Goal: Task Accomplishment & Management: Use online tool/utility

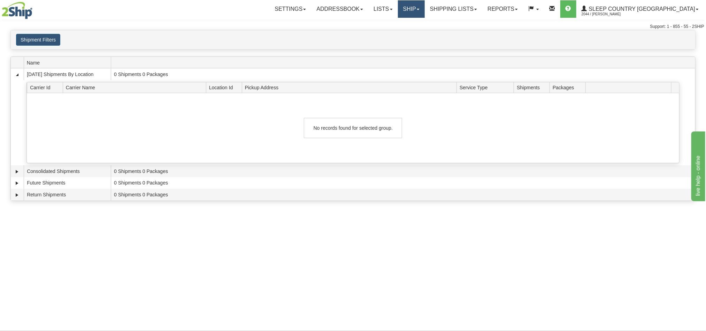
click at [425, 10] on link "Ship" at bounding box center [411, 8] width 27 height 17
click at [417, 36] on span "OnHold / Order Queue" at bounding box center [392, 34] width 49 height 6
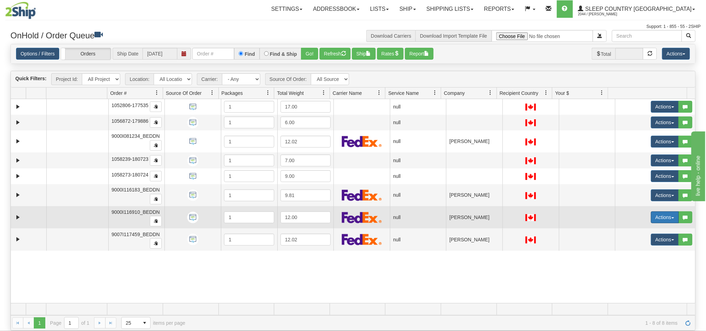
click at [651, 222] on button "Actions" at bounding box center [665, 217] width 28 height 12
click at [627, 233] on span "Open" at bounding box center [633, 231] width 17 height 6
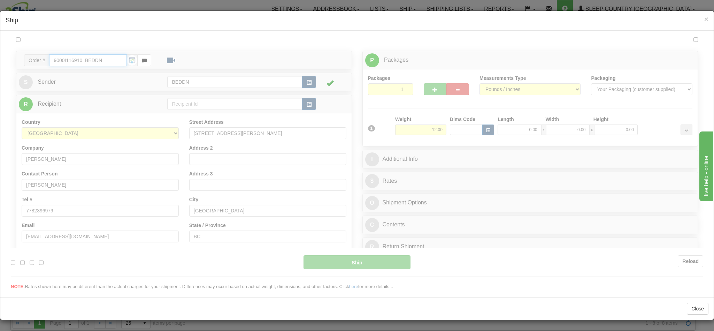
type input "10:42"
type input "16:00"
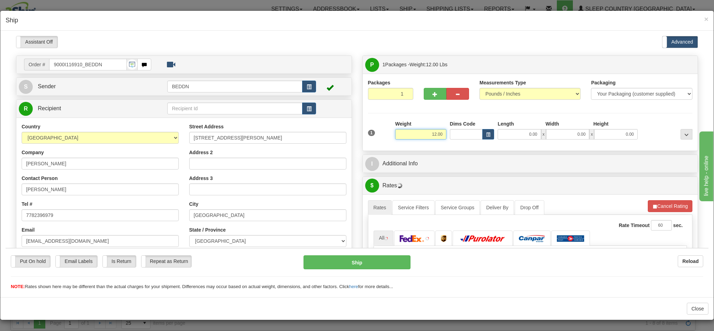
drag, startPoint x: 404, startPoint y: 134, endPoint x: 461, endPoint y: 138, distance: 57.2
click at [461, 138] on div "1 Weight 12.00 Dims Code x x" at bounding box center [530, 132] width 328 height 25
type input "6.00"
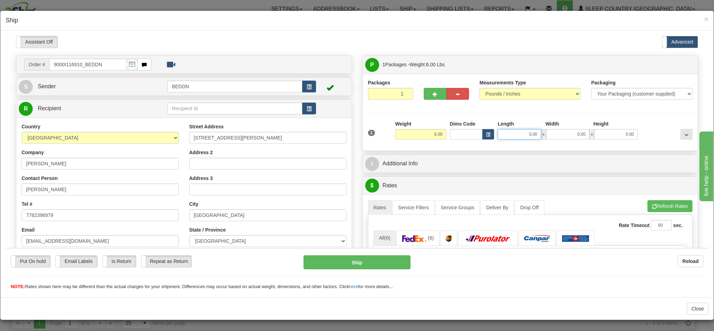
type input "3"
type input "1"
type input "20"
type input "1"
type input "20.00"
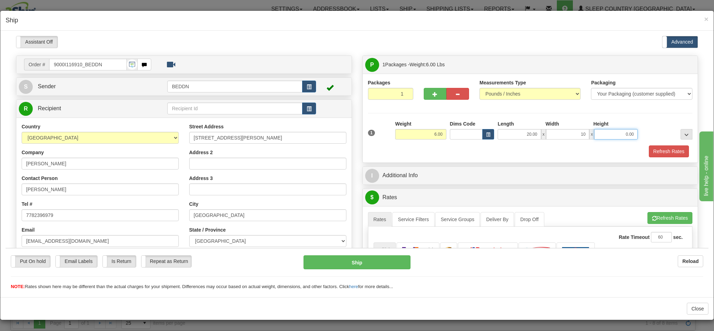
type input "10.00"
type input "20"
type input "20.00"
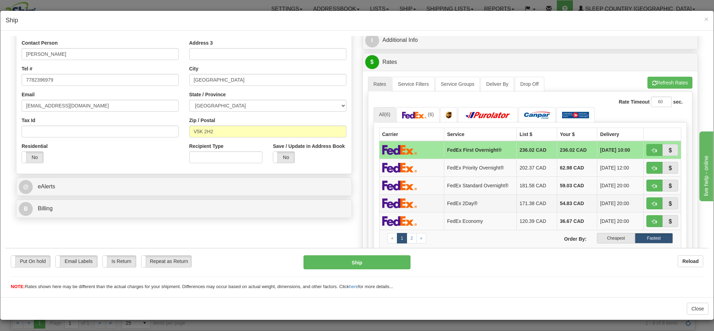
scroll to position [157, 0]
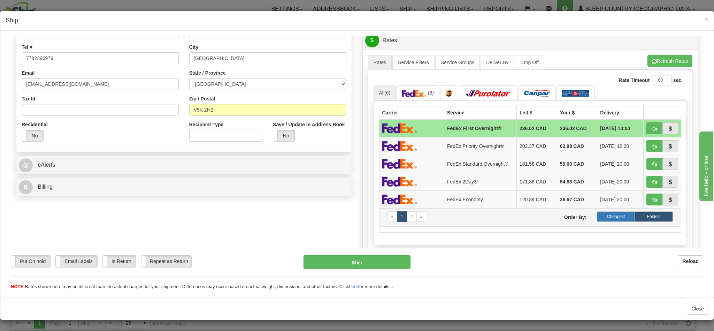
click at [597, 221] on label "Cheapest" at bounding box center [616, 216] width 38 height 10
click at [652, 131] on span "button" at bounding box center [654, 128] width 5 height 5
type input "92"
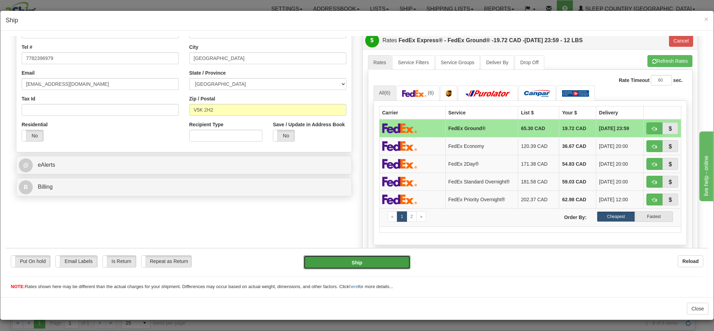
click at [358, 263] on button "Ship" at bounding box center [356, 262] width 107 height 14
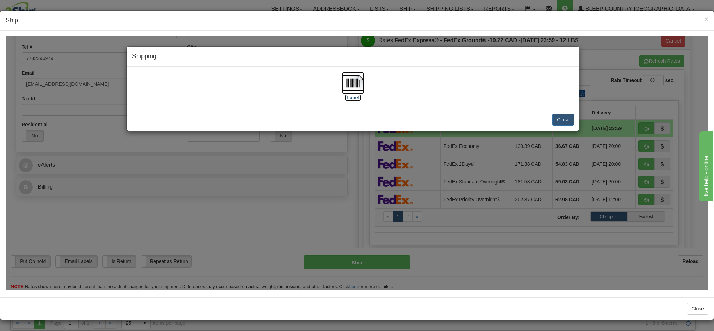
click at [353, 83] on img at bounding box center [353, 82] width 22 height 22
click at [556, 117] on button "Close" at bounding box center [563, 119] width 22 height 12
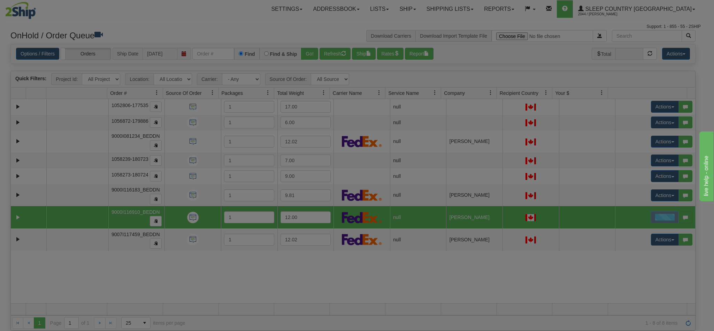
scroll to position [0, 0]
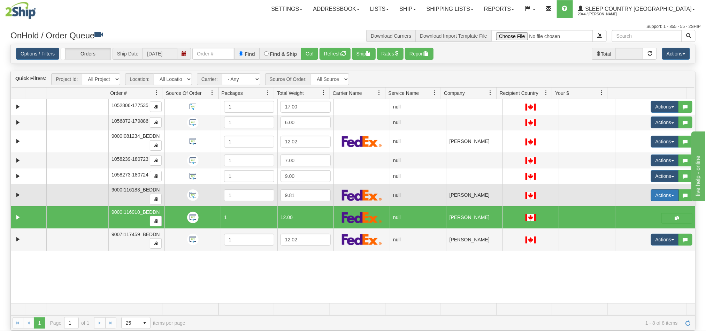
click at [651, 199] on button "Actions" at bounding box center [665, 195] width 28 height 12
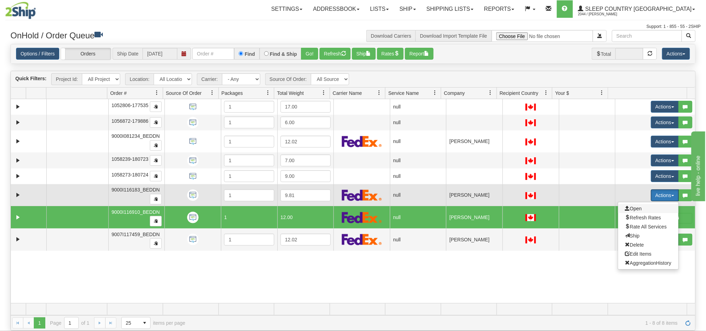
click at [628, 210] on span "Open" at bounding box center [633, 209] width 17 height 6
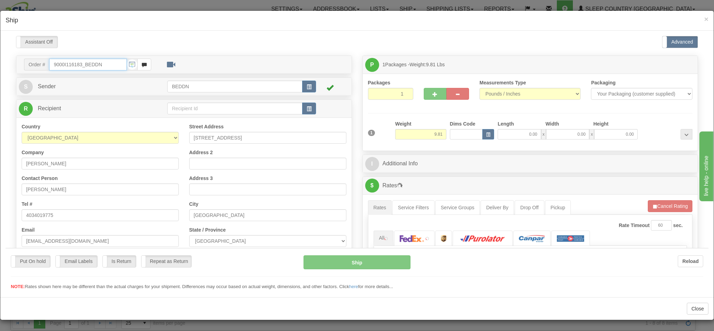
type input "10:46"
type input "16:00"
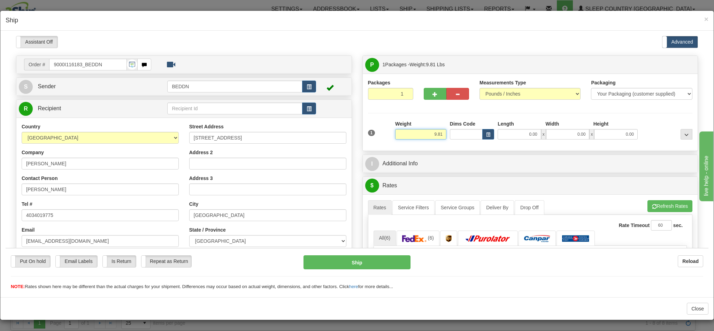
drag, startPoint x: 414, startPoint y: 134, endPoint x: 457, endPoint y: 135, distance: 43.9
click at [457, 135] on div "1 Weight 9.81 Dims Code 0.00" at bounding box center [530, 132] width 328 height 25
type input "5.00"
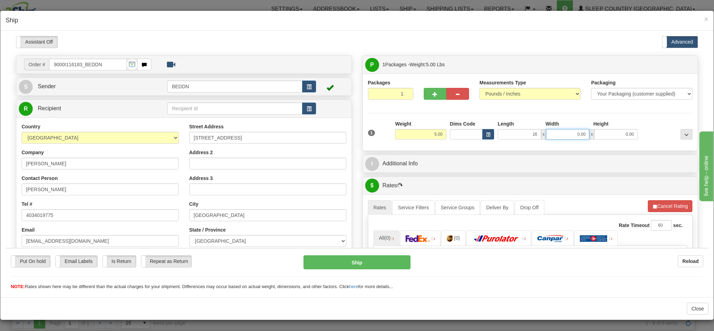
type input "16.00"
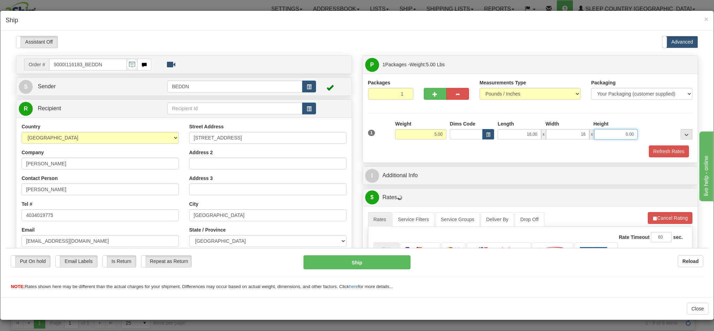
type input "16.00"
type input "10.00"
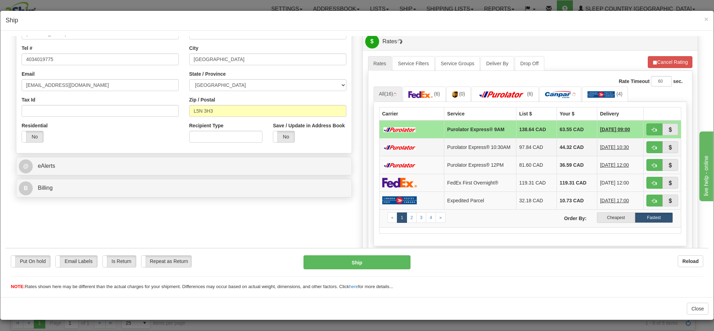
scroll to position [157, 0]
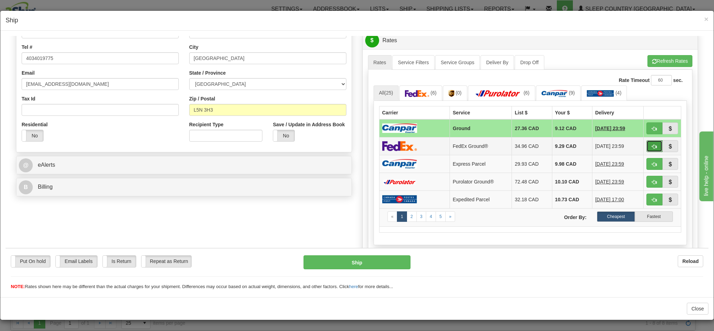
click at [652, 148] on span "button" at bounding box center [654, 146] width 5 height 5
type input "92"
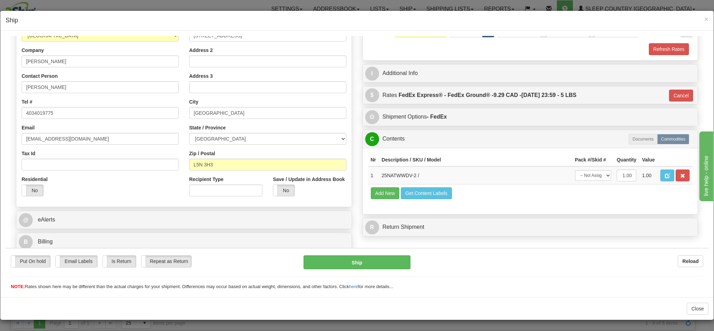
scroll to position [111, 0]
click at [366, 260] on button "Ship" at bounding box center [356, 262] width 107 height 14
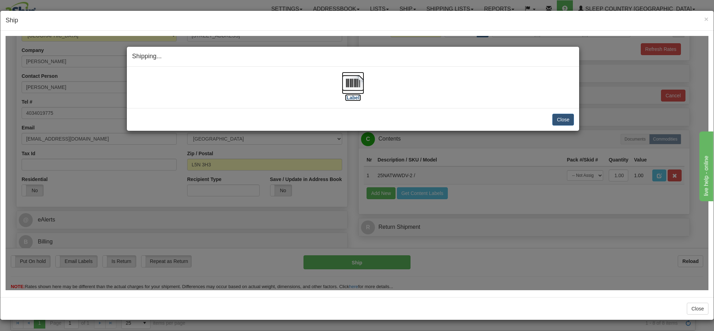
click at [350, 84] on img at bounding box center [353, 82] width 22 height 22
click at [554, 123] on button "Close" at bounding box center [563, 119] width 22 height 12
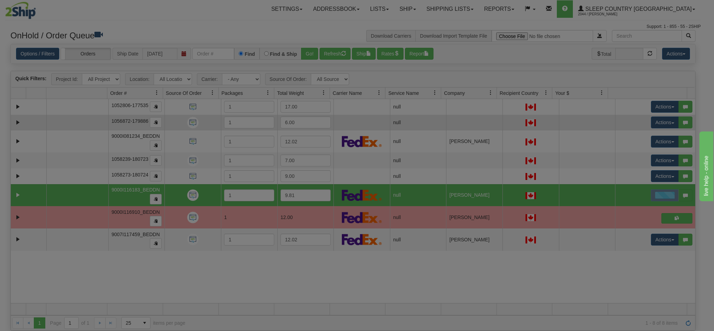
scroll to position [0, 0]
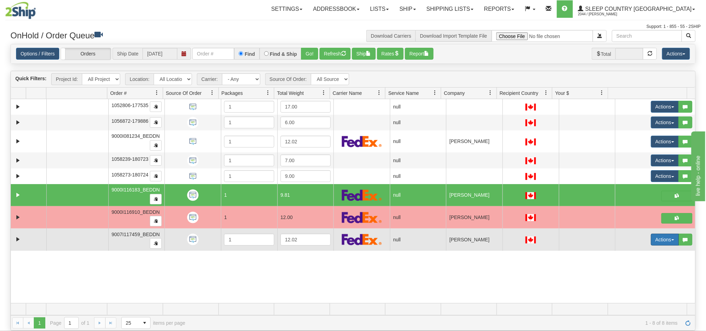
click at [651, 240] on button "Actions" at bounding box center [665, 239] width 28 height 12
click at [628, 255] on span "Open" at bounding box center [633, 253] width 17 height 6
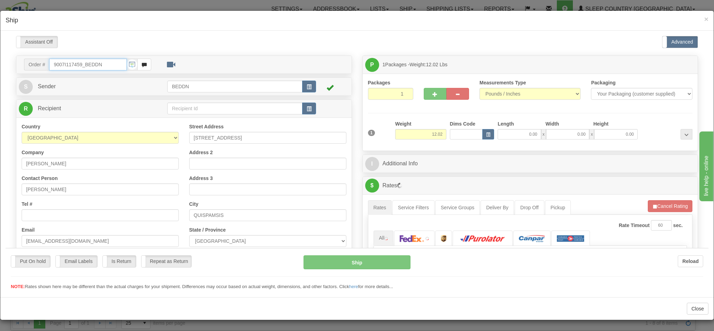
type input "10:47"
type input "16:00"
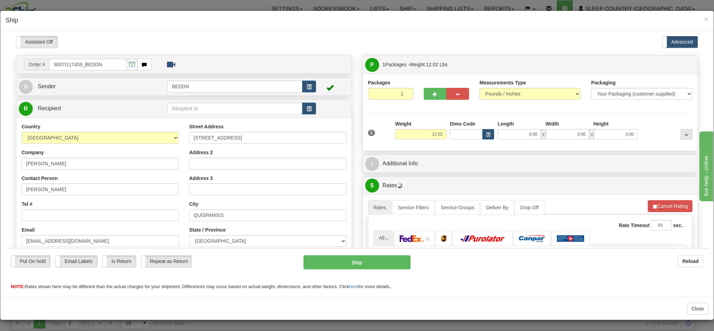
drag, startPoint x: 401, startPoint y: 140, endPoint x: 424, endPoint y: 134, distance: 23.2
click at [431, 133] on div "Weight 12.02" at bounding box center [420, 132] width 55 height 24
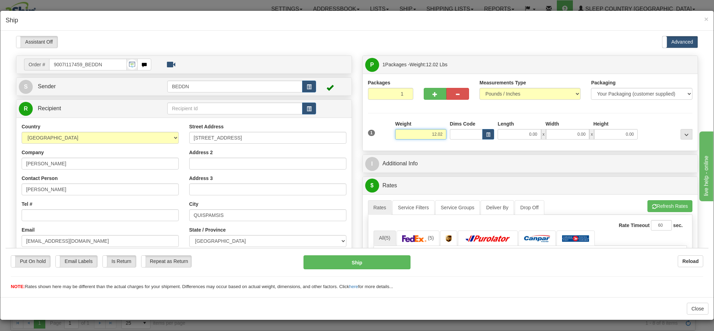
drag, startPoint x: 422, startPoint y: 134, endPoint x: 438, endPoint y: 136, distance: 16.5
click at [438, 136] on div "1 Weight 12.02 Dims Code x x" at bounding box center [530, 132] width 328 height 25
type input "5.00"
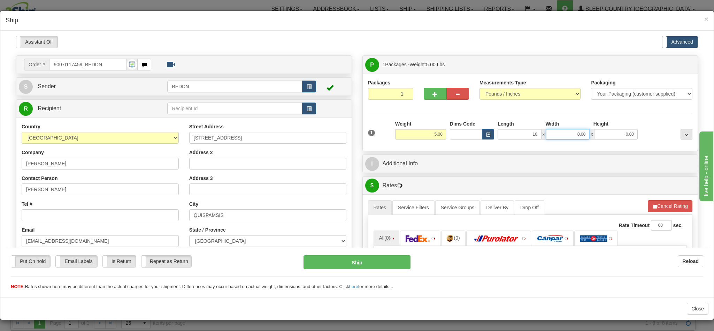
type input "16.00"
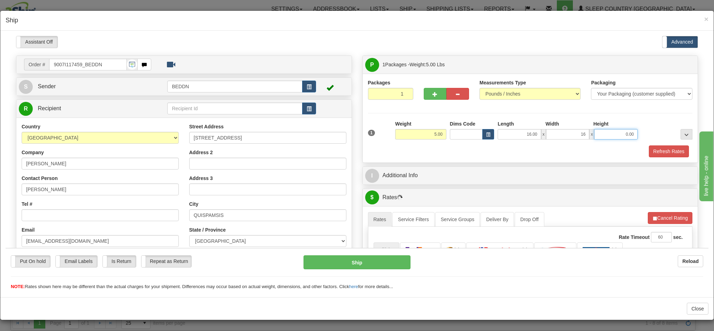
type input "16.00"
type input "10.00"
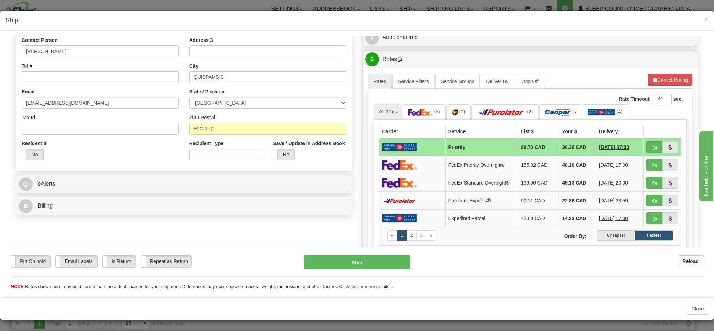
scroll to position [157, 0]
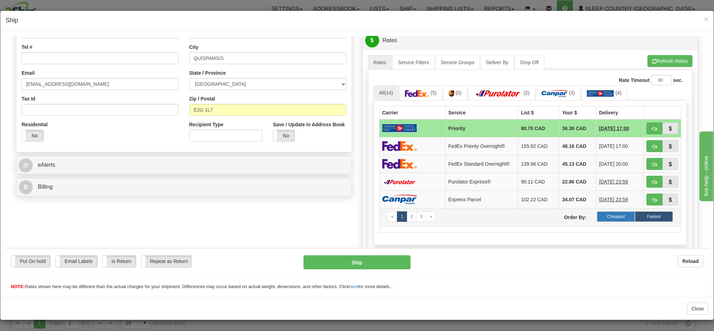
click at [608, 221] on label "Cheapest" at bounding box center [616, 216] width 38 height 10
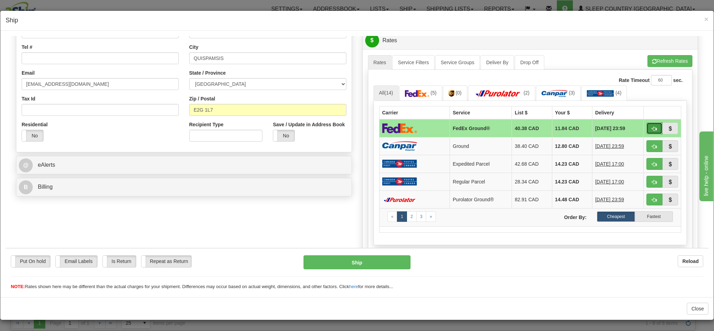
click at [646, 131] on button "button" at bounding box center [654, 128] width 16 height 12
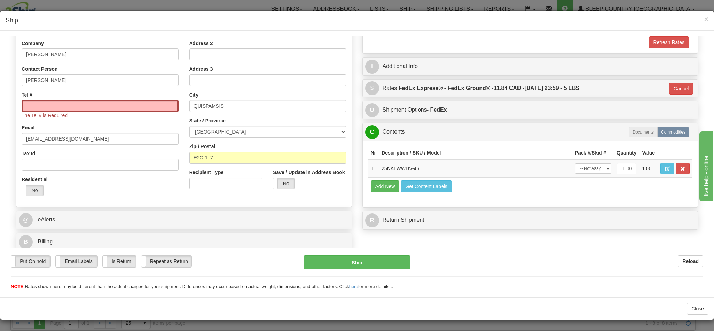
type input "92"
click at [357, 262] on button "Ship" at bounding box center [356, 262] width 107 height 14
click at [116, 103] on input "Tel #" at bounding box center [100, 106] width 157 height 12
paste input "506-640-2464"
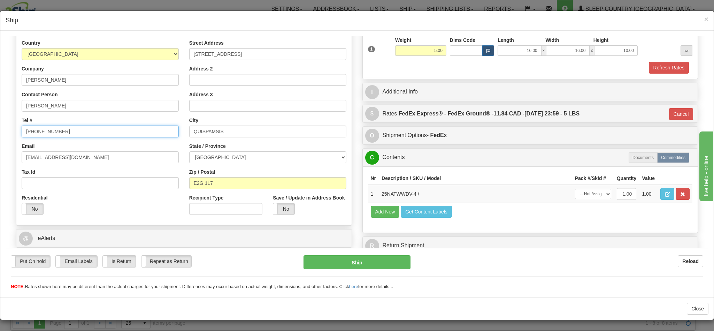
scroll to position [105, 0]
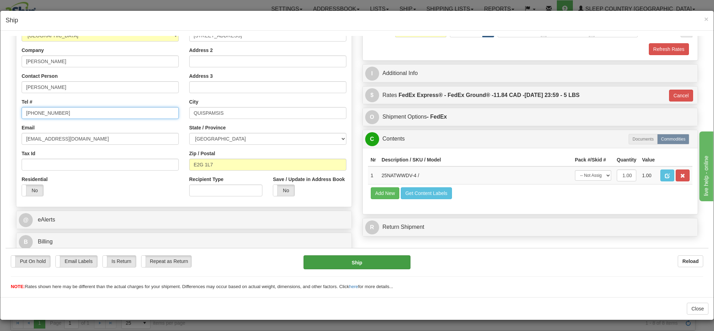
type input "506-640-2464"
drag, startPoint x: 362, startPoint y: 258, endPoint x: 496, endPoint y: 365, distance: 171.5
click at [362, 258] on button "Ship" at bounding box center [356, 262] width 107 height 14
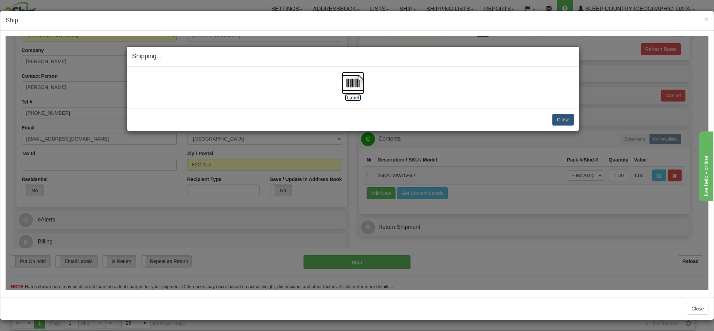
click at [354, 83] on img at bounding box center [353, 82] width 22 height 22
click at [558, 122] on button "Close" at bounding box center [563, 119] width 22 height 12
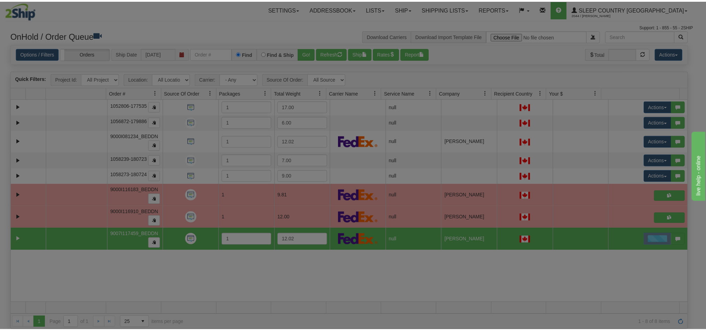
scroll to position [0, 0]
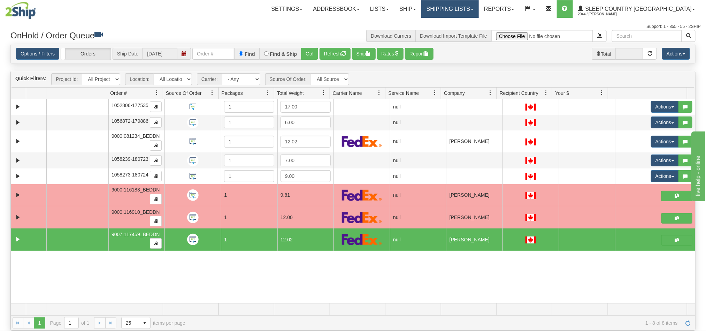
click at [479, 13] on link "Shipping lists" at bounding box center [449, 8] width 57 height 17
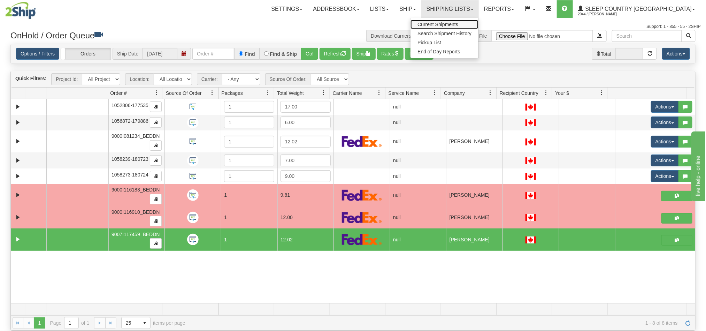
click at [458, 26] on span "Current Shipments" at bounding box center [437, 25] width 41 height 6
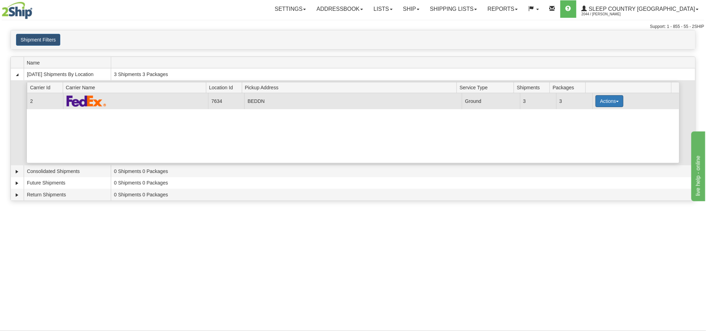
click at [606, 105] on button "Actions" at bounding box center [609, 101] width 28 height 12
click at [588, 134] on span "Pickup" at bounding box center [583, 132] width 18 height 5
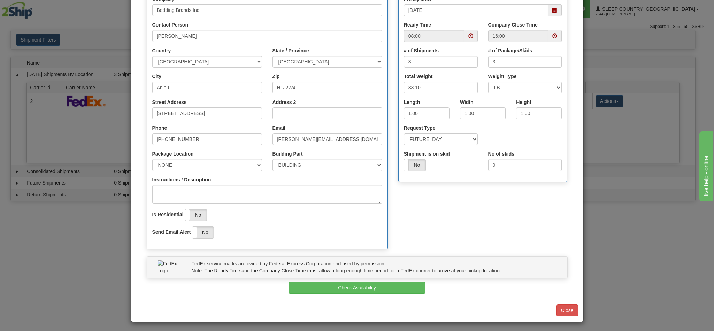
scroll to position [100, 0]
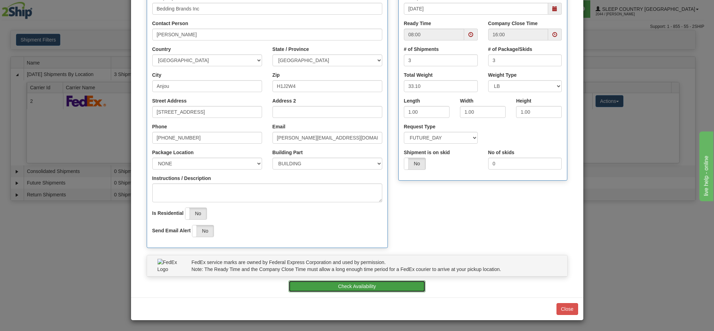
click at [363, 284] on button "Check Availability" at bounding box center [356, 286] width 137 height 12
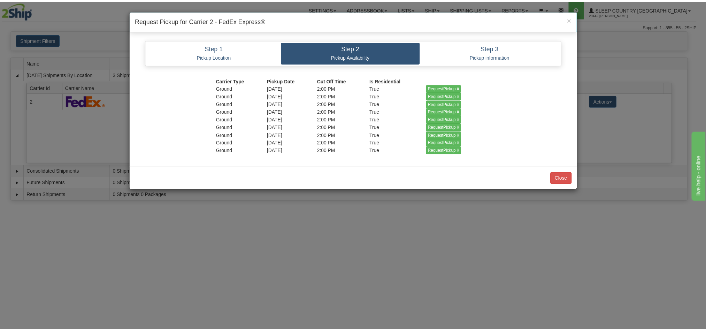
scroll to position [0, 0]
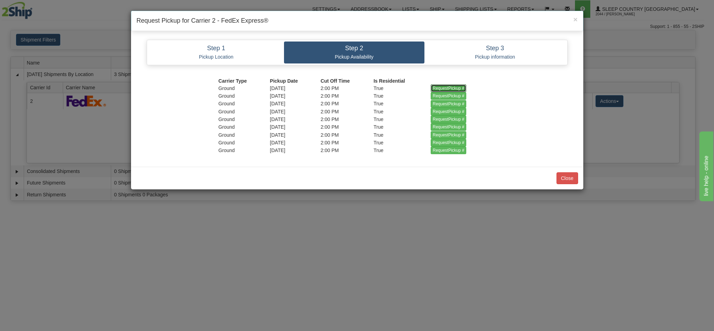
click at [442, 88] on input "RequestPickup #" at bounding box center [449, 88] width 36 height 8
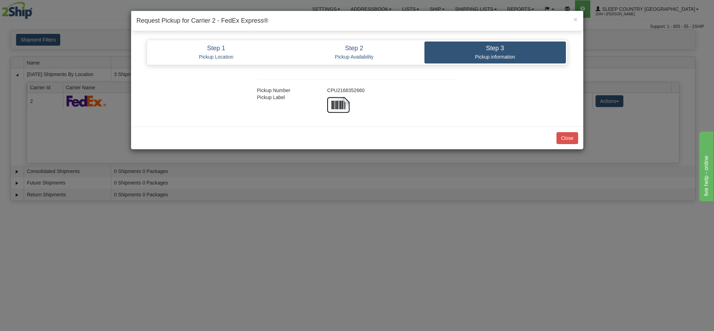
copy div "CPU2168352660"
drag, startPoint x: 364, startPoint y: 89, endPoint x: 327, endPoint y: 90, distance: 37.0
click at [327, 90] on div "CPU2168352660" at bounding box center [392, 90] width 140 height 7
click at [572, 139] on button "Close" at bounding box center [567, 138] width 22 height 12
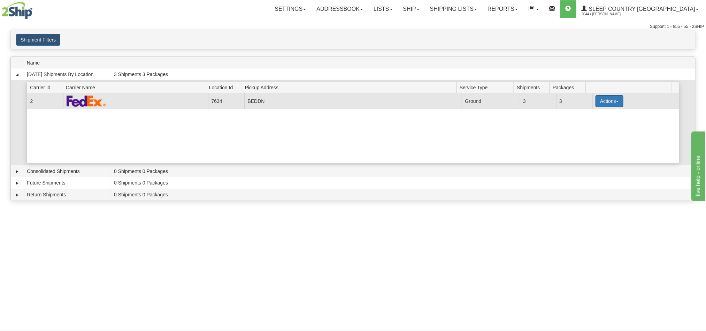
click at [602, 106] on button "Actions" at bounding box center [609, 101] width 28 height 12
click at [587, 116] on span "Details" at bounding box center [583, 113] width 19 height 5
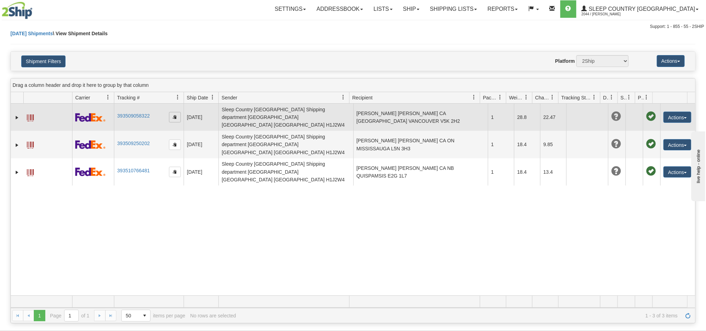
click at [177, 116] on span "button" at bounding box center [175, 117] width 4 height 4
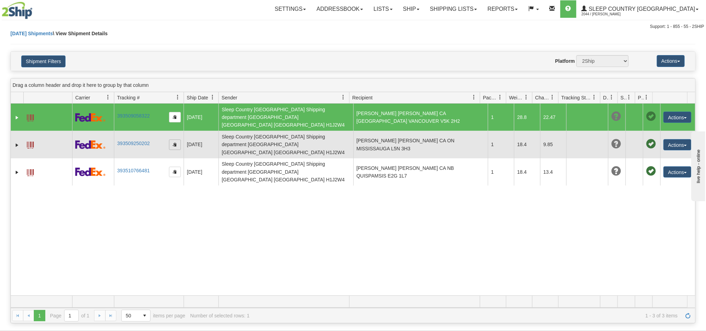
click at [176, 142] on span "button" at bounding box center [175, 144] width 4 height 4
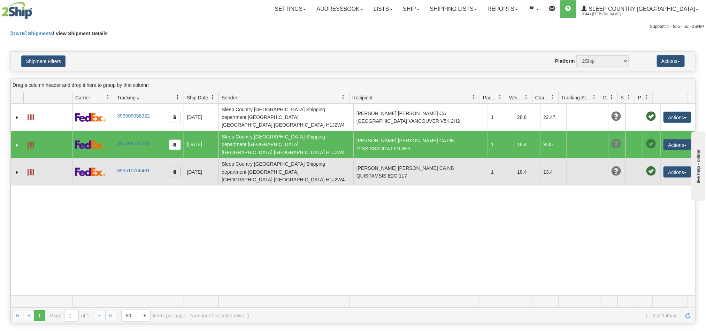
click at [175, 169] on span "button" at bounding box center [175, 171] width 4 height 4
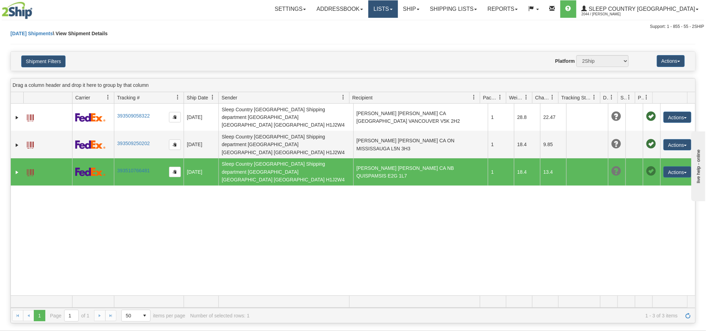
click at [398, 12] on link "Lists" at bounding box center [382, 8] width 29 height 17
click at [425, 13] on link "Ship" at bounding box center [411, 8] width 27 height 17
click at [417, 32] on span "OnHold / Order Queue" at bounding box center [392, 34] width 49 height 6
